Goal: Task Accomplishment & Management: Manage account settings

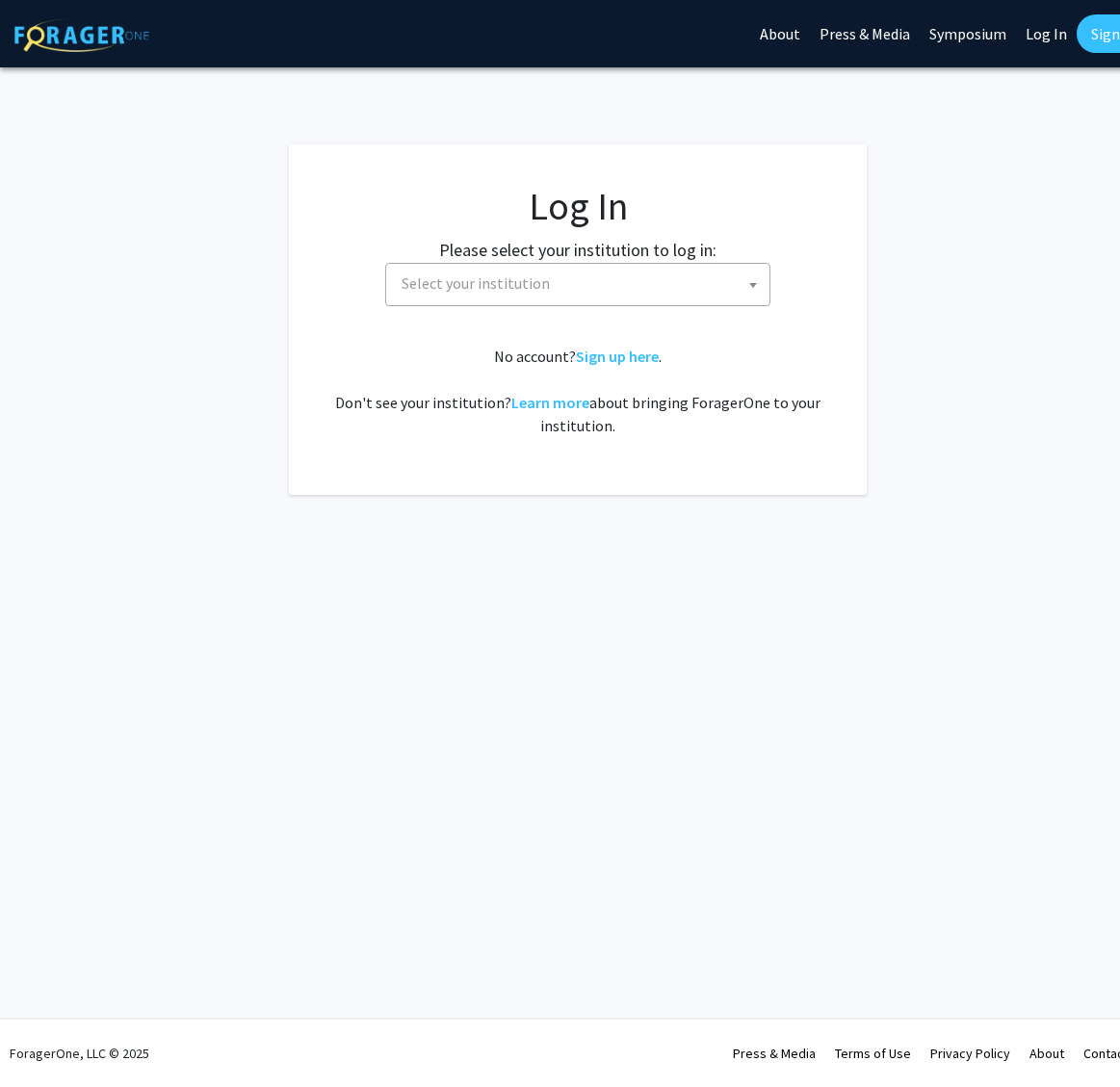
select select
click at [568, 288] on span "Select your institution" at bounding box center [581, 283] width 376 height 40
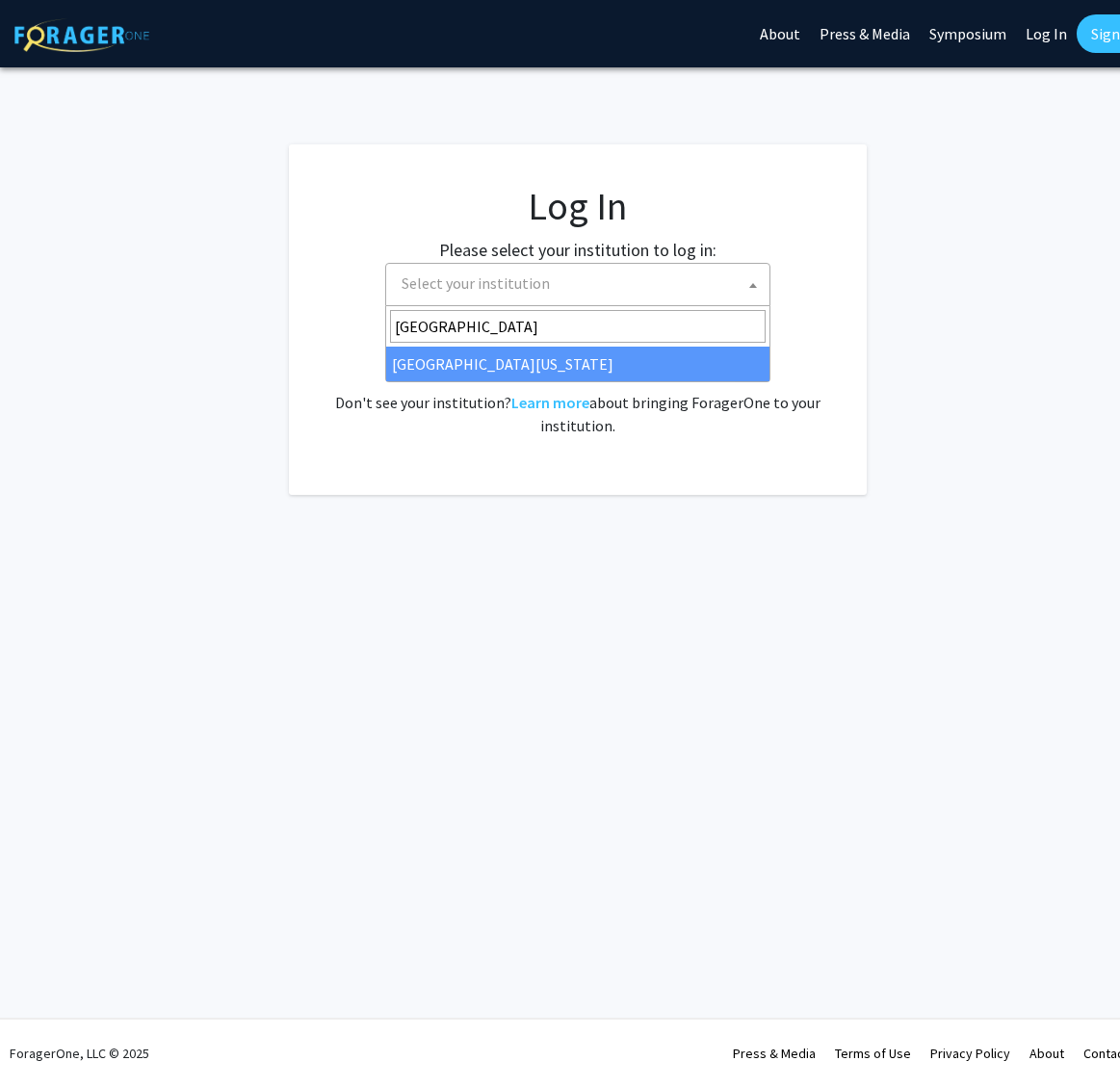
type input "[GEOGRAPHIC_DATA]"
select select "13"
